Goal: Task Accomplishment & Management: Use online tool/utility

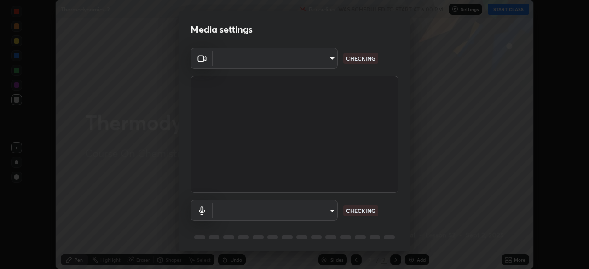
scroll to position [269, 589]
type input "192ca90c523cfdd937e4a0725d4108824b1e1e1832b9bb322643ae2a7bf66a5a"
click at [319, 60] on body "Erase all Thermodynamics-2 Recording WAS SCHEDULED TO START AT 6:00 PM Settings…" at bounding box center [294, 134] width 589 height 269
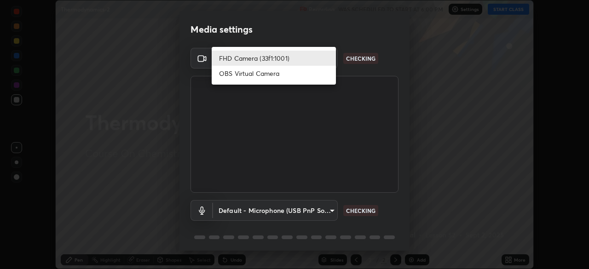
click at [280, 58] on li "FHD Camera (33f1:1001)" at bounding box center [274, 58] width 124 height 15
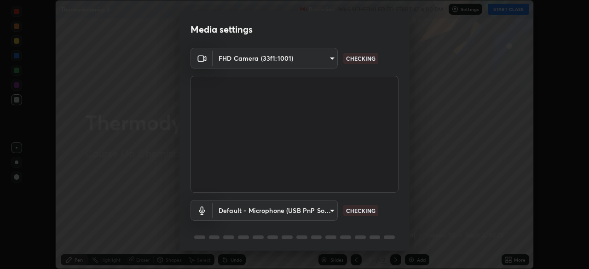
click at [288, 213] on body "Erase all Thermodynamics-2 Recording WAS SCHEDULED TO START AT 6:00 PM Settings…" at bounding box center [294, 134] width 589 height 269
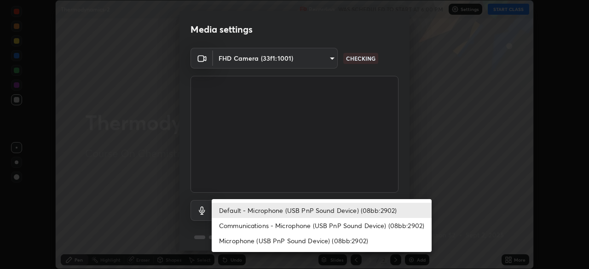
click at [301, 230] on li "Communications - Microphone (USB PnP Sound Device) (08bb:2902)" at bounding box center [322, 225] width 220 height 15
type input "communications"
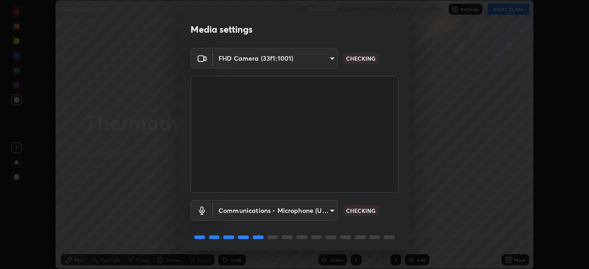
click at [301, 212] on body "Erase all Thermodynamics-2 Recording WAS SCHEDULED TO START AT 6:00 PM Settings…" at bounding box center [294, 134] width 589 height 269
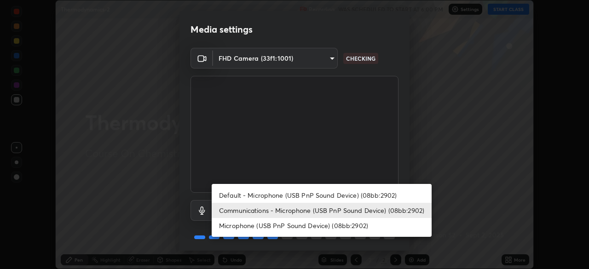
click at [303, 213] on li "Communications - Microphone (USB PnP Sound Device) (08bb:2902)" at bounding box center [322, 210] width 220 height 15
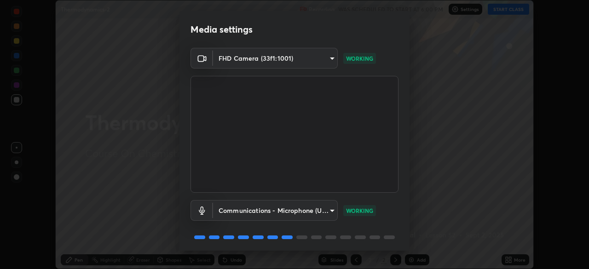
scroll to position [33, 0]
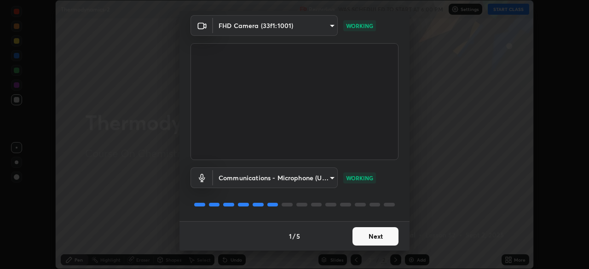
click at [379, 239] on button "Next" at bounding box center [376, 236] width 46 height 18
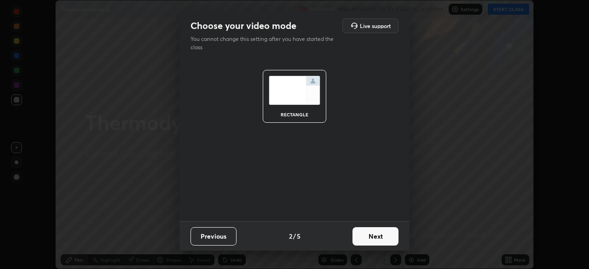
scroll to position [0, 0]
click at [380, 239] on button "Next" at bounding box center [376, 236] width 46 height 18
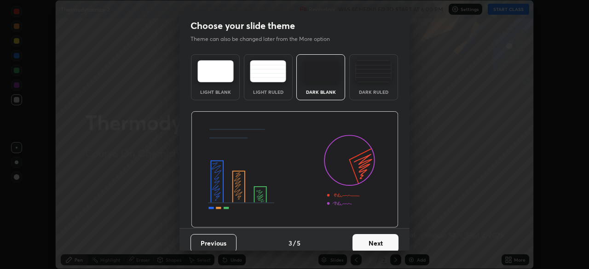
click at [380, 241] on button "Next" at bounding box center [376, 243] width 46 height 18
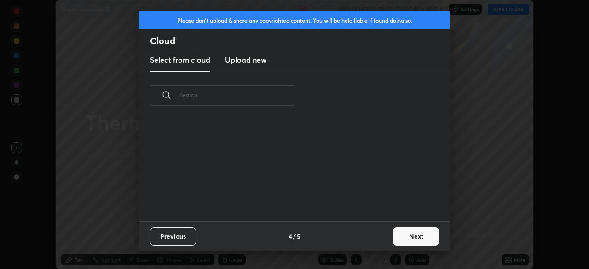
click at [420, 237] on button "Next" at bounding box center [416, 236] width 46 height 18
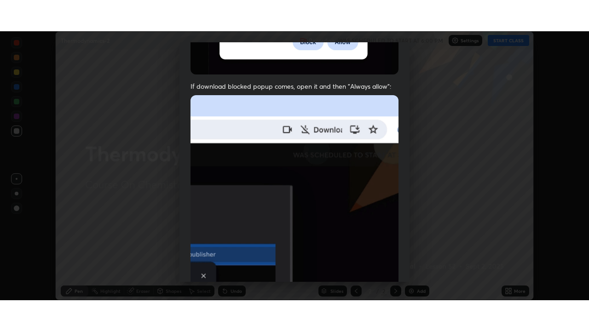
scroll to position [220, 0]
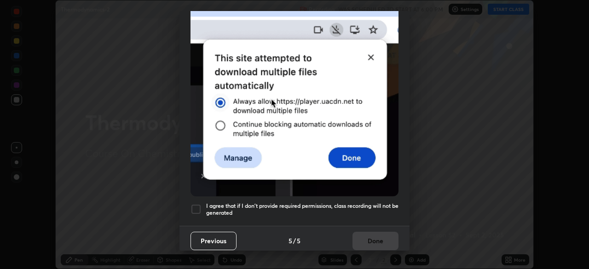
click at [285, 202] on h5 "I agree that if I don't provide required permissions, class recording will not …" at bounding box center [302, 209] width 192 height 14
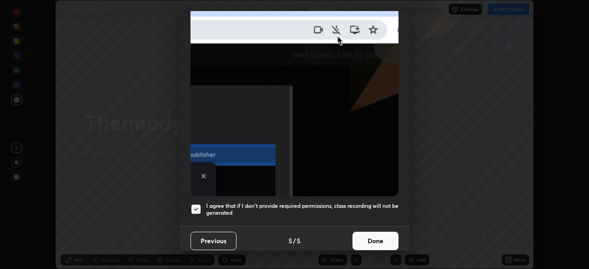
click at [365, 237] on button "Done" at bounding box center [376, 241] width 46 height 18
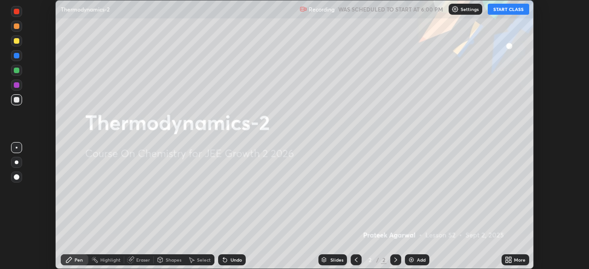
click at [498, 9] on button "START CLASS" at bounding box center [508, 9] width 41 height 11
click at [515, 261] on div "More" at bounding box center [520, 260] width 12 height 5
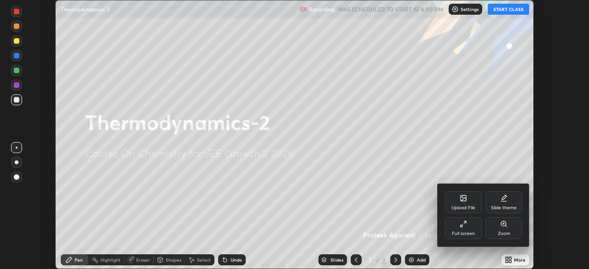
click at [468, 227] on div "Full screen" at bounding box center [463, 228] width 37 height 22
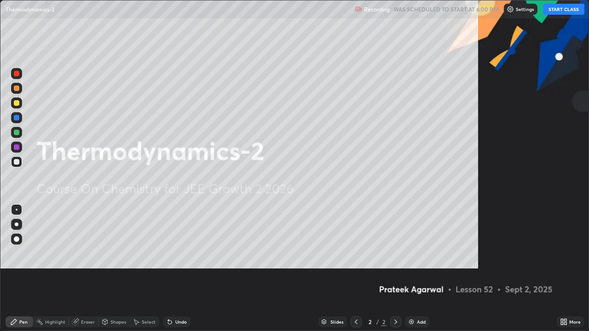
scroll to position [331, 589]
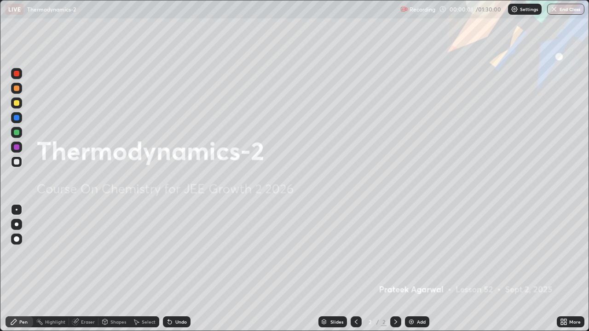
click at [561, 269] on icon at bounding box center [562, 320] width 2 height 2
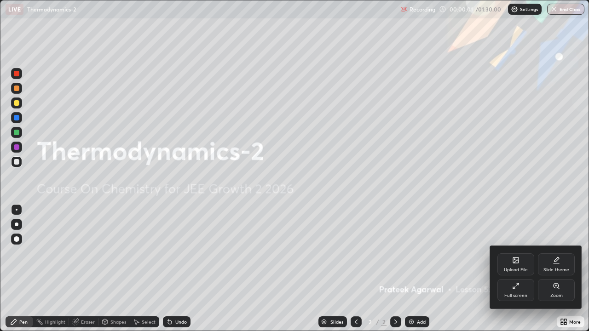
click at [507, 263] on div "Upload File" at bounding box center [515, 265] width 37 height 22
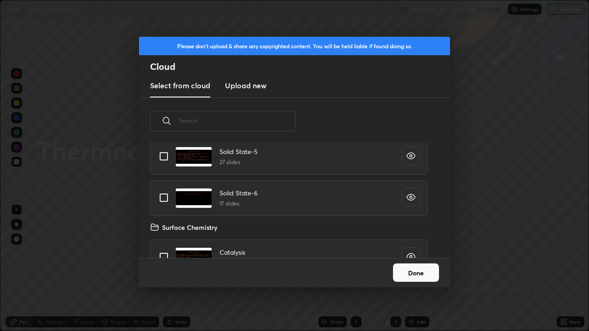
scroll to position [0, 0]
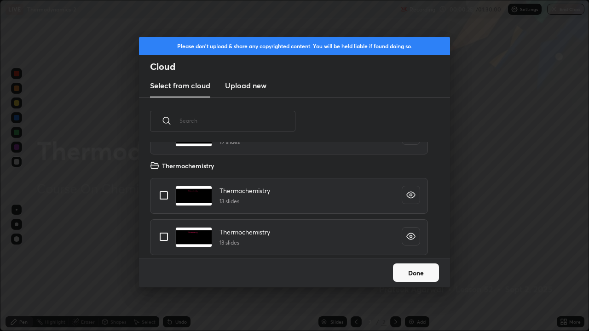
click at [167, 237] on input "grid" at bounding box center [163, 236] width 19 height 19
checkbox input "true"
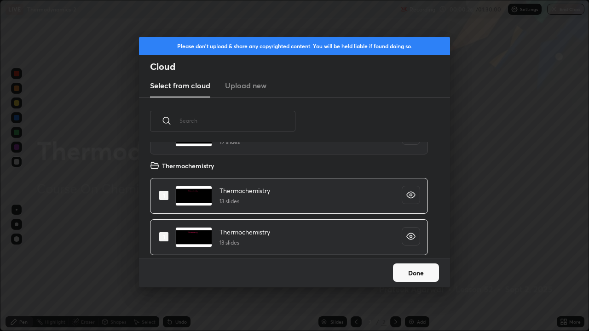
click at [406, 269] on button "Done" at bounding box center [416, 273] width 46 height 18
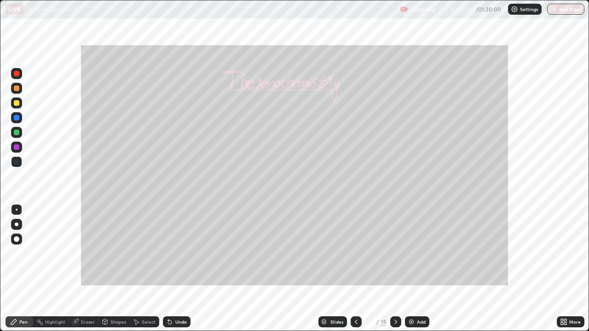
click at [394, 269] on icon at bounding box center [395, 321] width 7 height 7
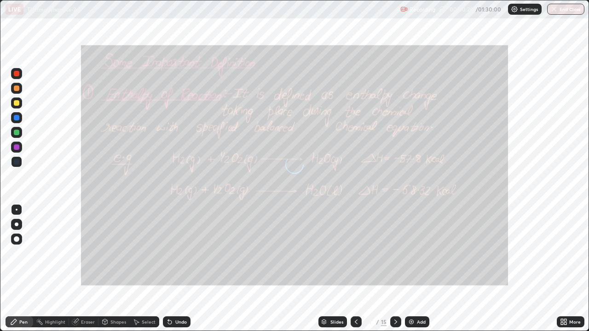
click at [395, 269] on icon at bounding box center [395, 321] width 7 height 7
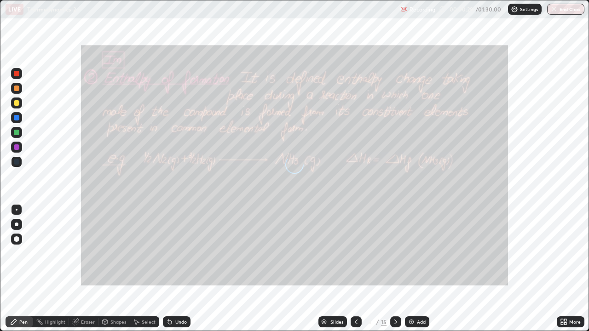
click at [395, 269] on icon at bounding box center [395, 321] width 7 height 7
click at [398, 269] on icon at bounding box center [395, 321] width 7 height 7
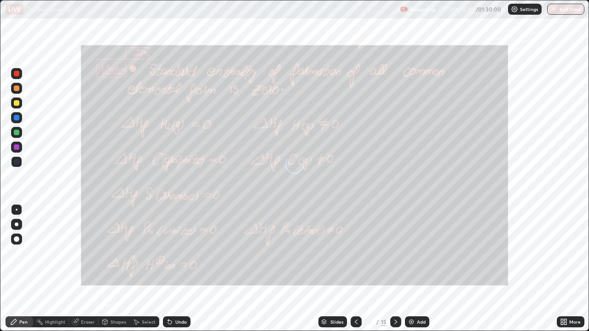
click at [399, 269] on div at bounding box center [395, 322] width 11 height 11
click at [395, 269] on icon at bounding box center [395, 321] width 7 height 7
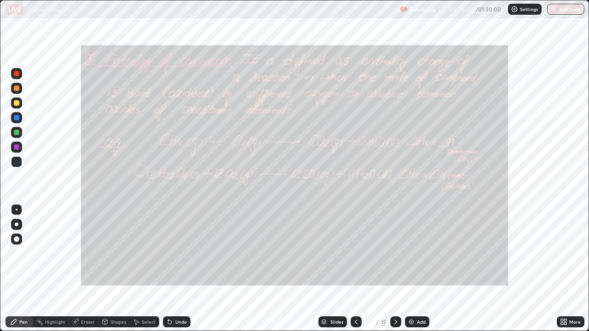
click at [397, 269] on div at bounding box center [395, 322] width 11 height 11
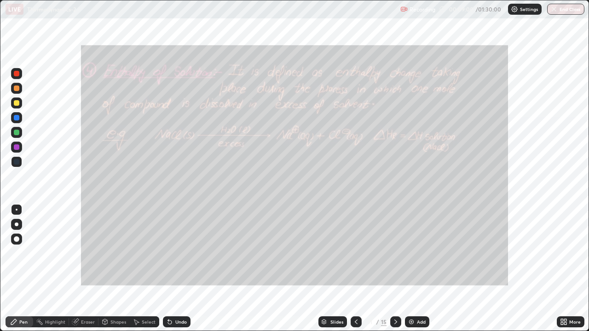
click at [398, 269] on div at bounding box center [395, 322] width 11 height 18
click at [394, 269] on icon at bounding box center [395, 321] width 7 height 7
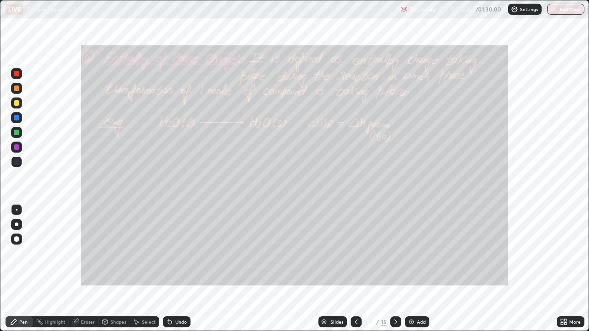
click at [355, 269] on icon at bounding box center [356, 321] width 7 height 7
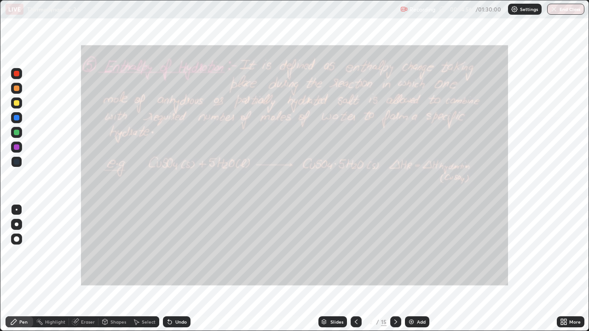
click at [399, 269] on div at bounding box center [395, 322] width 11 height 11
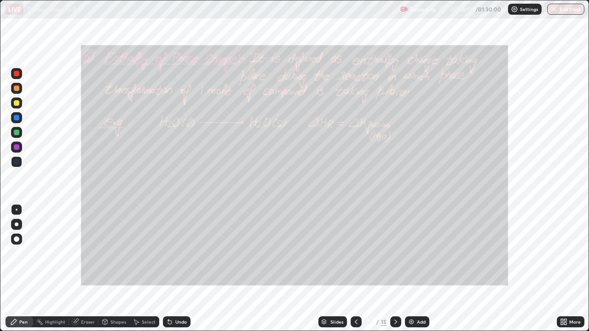
click at [395, 269] on icon at bounding box center [395, 321] width 7 height 7
click at [399, 269] on div at bounding box center [395, 322] width 11 height 11
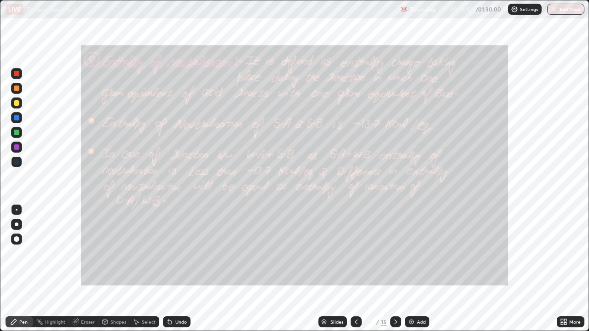
click at [329, 269] on div "Slides" at bounding box center [332, 322] width 29 height 11
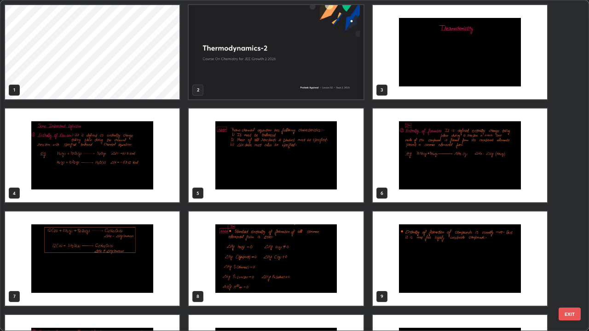
click at [138, 173] on img "grid" at bounding box center [92, 156] width 174 height 94
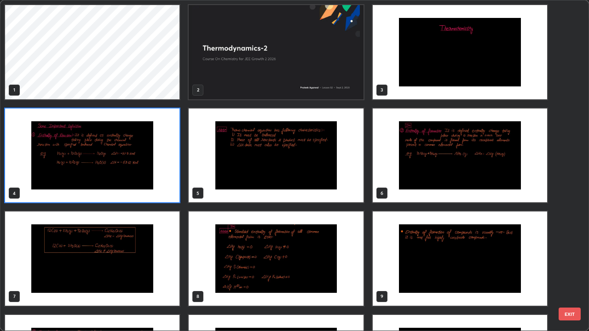
click at [144, 176] on img "grid" at bounding box center [92, 156] width 174 height 94
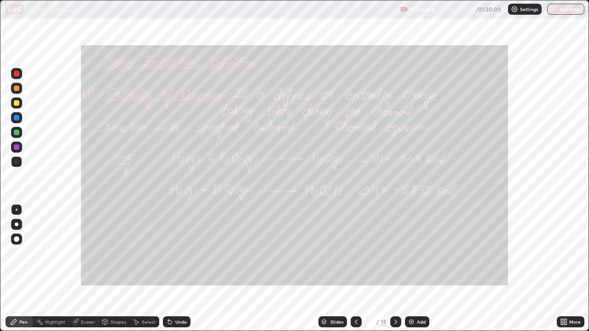
click at [396, 269] on icon at bounding box center [395, 321] width 7 height 7
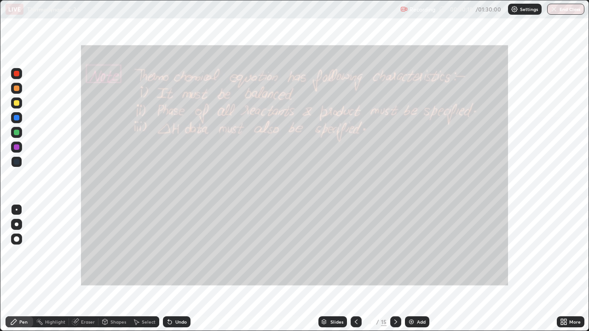
click at [395, 269] on icon at bounding box center [395, 321] width 7 height 7
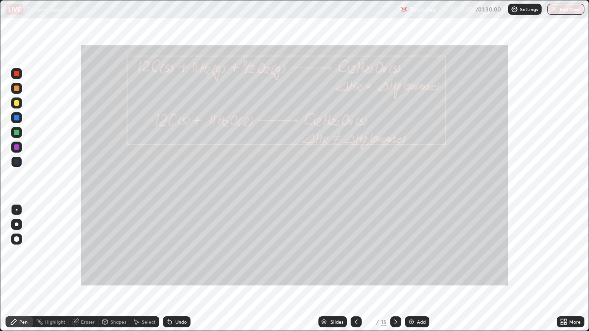
click at [395, 269] on icon at bounding box center [395, 321] width 7 height 7
click at [394, 269] on icon at bounding box center [395, 322] width 3 height 5
click at [397, 269] on div at bounding box center [395, 322] width 11 height 11
click at [395, 269] on icon at bounding box center [395, 321] width 7 height 7
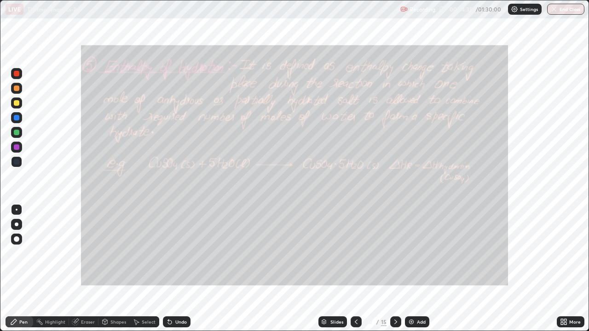
click at [394, 269] on icon at bounding box center [395, 321] width 7 height 7
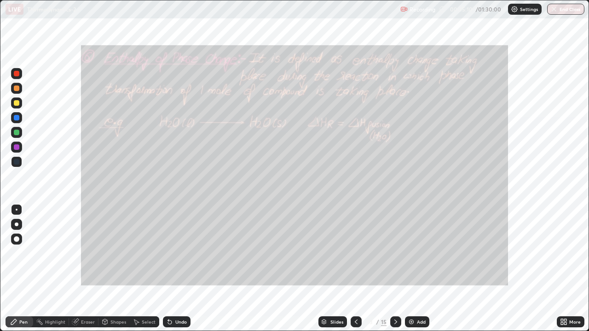
click at [395, 269] on icon at bounding box center [395, 321] width 7 height 7
click at [399, 269] on div at bounding box center [395, 322] width 11 height 11
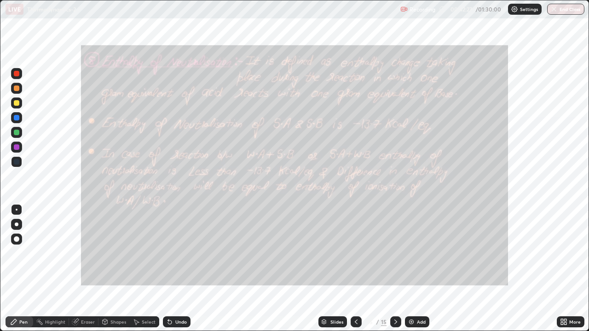
click at [413, 269] on img at bounding box center [411, 321] width 7 height 7
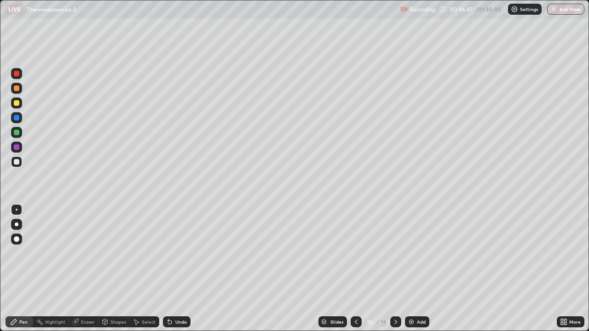
click at [411, 269] on img at bounding box center [411, 321] width 7 height 7
click at [179, 269] on div "Undo" at bounding box center [181, 322] width 12 height 5
click at [177, 269] on div "Undo" at bounding box center [181, 322] width 12 height 5
click at [177, 269] on div "Undo" at bounding box center [177, 322] width 28 height 11
click at [180, 269] on div "Undo" at bounding box center [181, 322] width 12 height 5
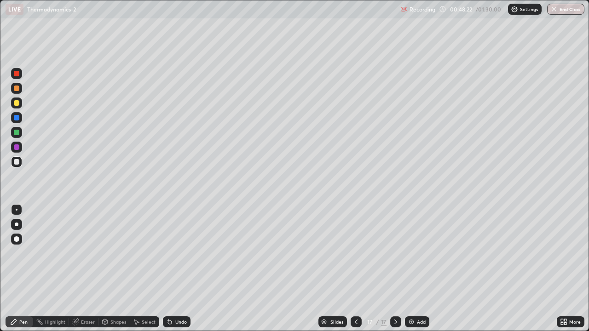
click at [184, 269] on div "Undo" at bounding box center [181, 322] width 12 height 5
click at [121, 269] on div "Shapes" at bounding box center [118, 322] width 16 height 5
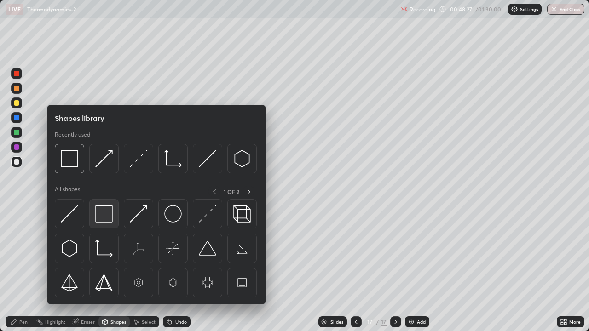
click at [113, 212] on div at bounding box center [103, 213] width 29 height 29
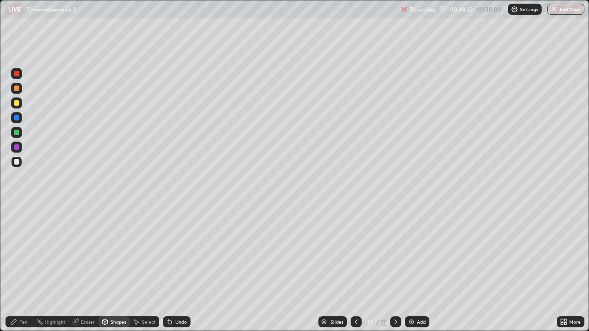
click at [26, 269] on div "Pen" at bounding box center [23, 322] width 8 height 5
click at [17, 75] on div at bounding box center [17, 74] width 6 height 6
click at [417, 269] on div "Add" at bounding box center [421, 322] width 9 height 5
click at [17, 162] on div at bounding box center [17, 162] width 6 height 6
click at [17, 88] on div at bounding box center [17, 89] width 6 height 6
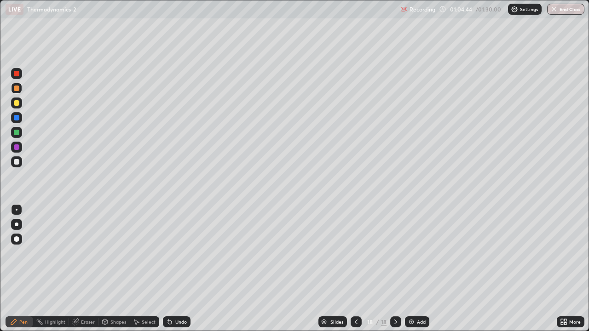
click at [424, 269] on div "Add" at bounding box center [421, 322] width 9 height 5
click at [17, 162] on div at bounding box center [17, 162] width 6 height 6
click at [178, 269] on div "Undo" at bounding box center [181, 322] width 12 height 5
click at [17, 89] on div at bounding box center [17, 89] width 6 height 6
click at [418, 269] on div "Add" at bounding box center [421, 322] width 9 height 5
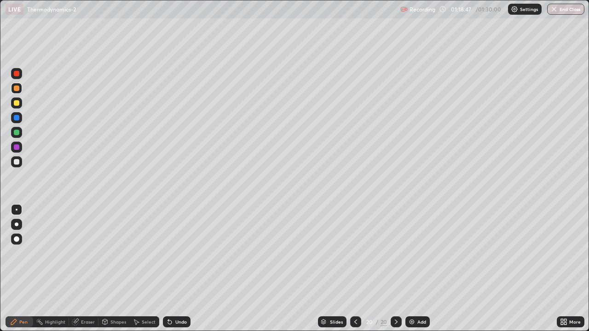
click at [20, 161] on div at bounding box center [16, 161] width 11 height 11
click at [20, 87] on div at bounding box center [16, 88] width 11 height 11
click at [558, 11] on button "End Class" at bounding box center [565, 9] width 37 height 11
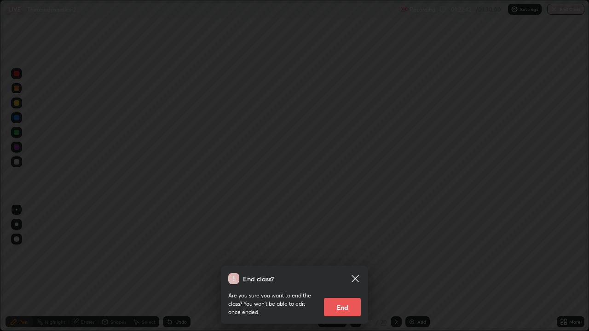
click at [343, 269] on button "End" at bounding box center [342, 307] width 37 height 18
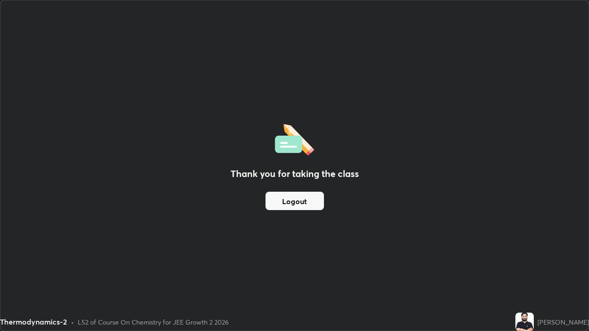
click at [291, 201] on button "Logout" at bounding box center [295, 201] width 58 height 18
